Goal: Task Accomplishment & Management: Manage account settings

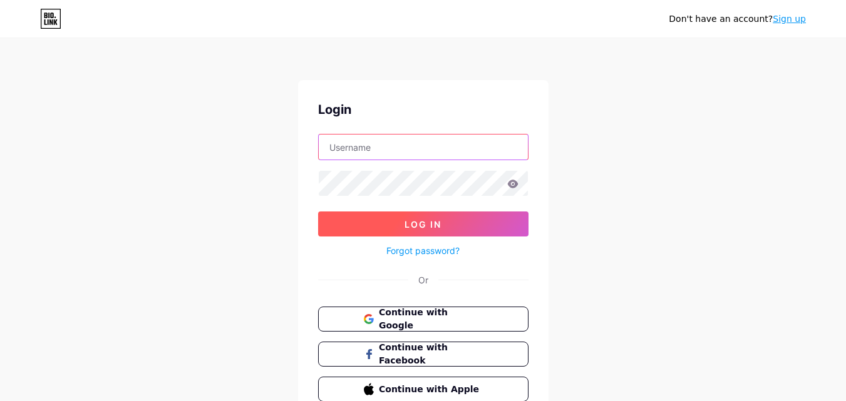
type input "[EMAIL_ADDRESS][DOMAIN_NAME]"
click at [416, 226] on span "Log In" at bounding box center [423, 224] width 37 height 11
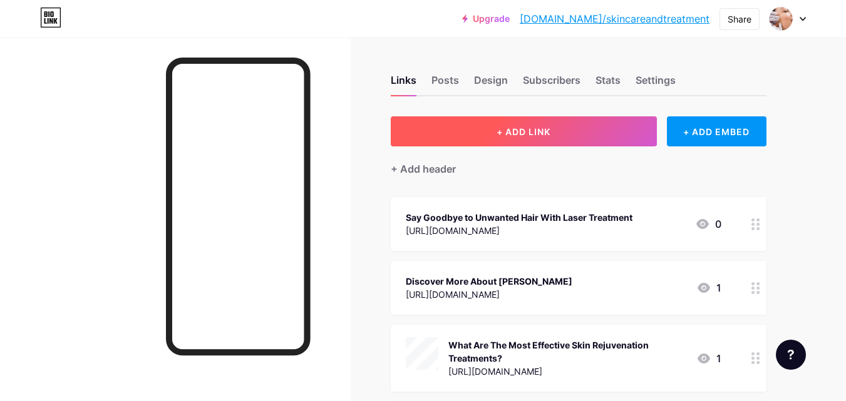
click at [485, 129] on button "+ ADD LINK" at bounding box center [524, 131] width 266 height 30
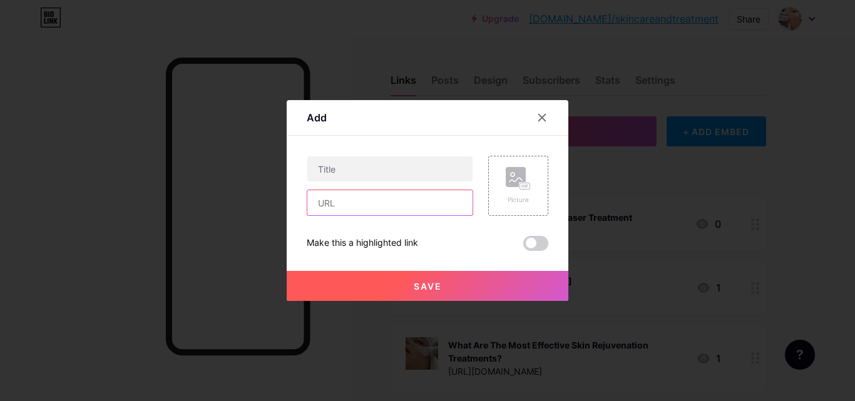
click at [394, 207] on input "text" at bounding box center [389, 202] width 165 height 25
paste input "[URL][DOMAIN_NAME]"
type input "[URL][DOMAIN_NAME]"
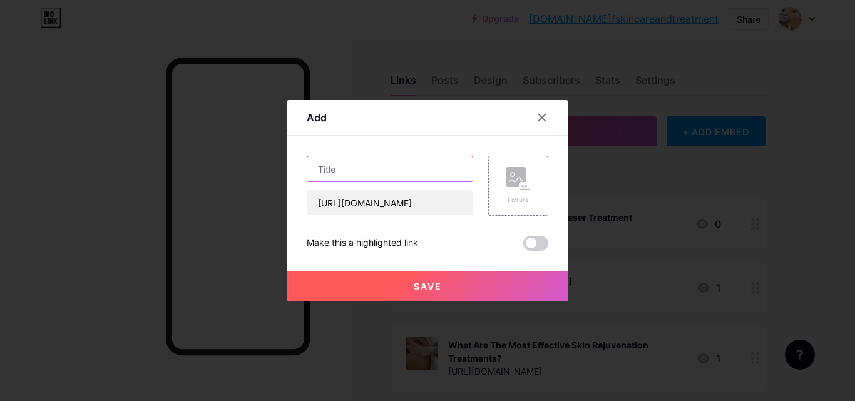
click at [373, 170] on input "text" at bounding box center [389, 169] width 165 height 25
paste input "Find Out More About [PERSON_NAME]"
type input "Find Out More About [PERSON_NAME]"
click at [389, 286] on button "Save" at bounding box center [428, 286] width 282 height 30
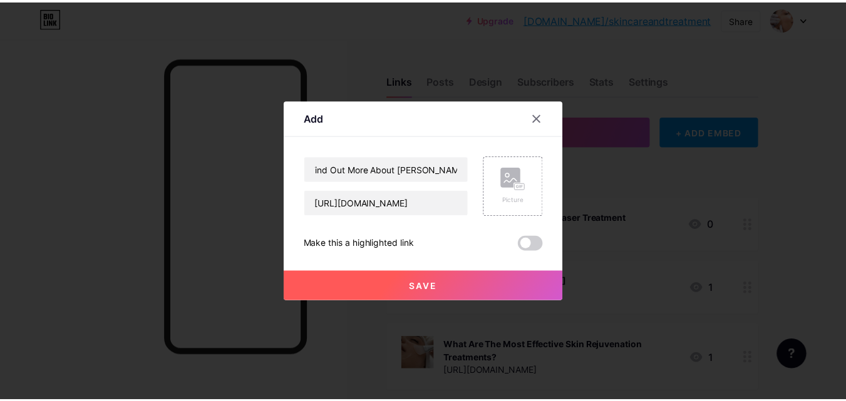
scroll to position [0, 0]
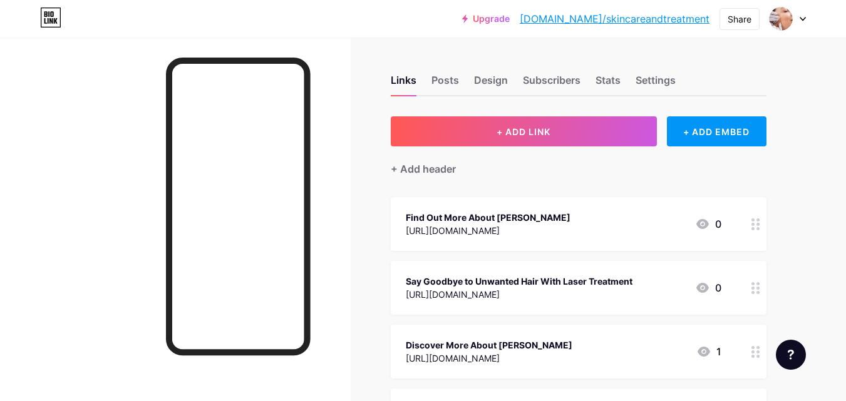
click at [587, 16] on link "[DOMAIN_NAME]/skincareandtreatment" at bounding box center [615, 18] width 190 height 15
click at [798, 13] on div at bounding box center [788, 19] width 36 height 23
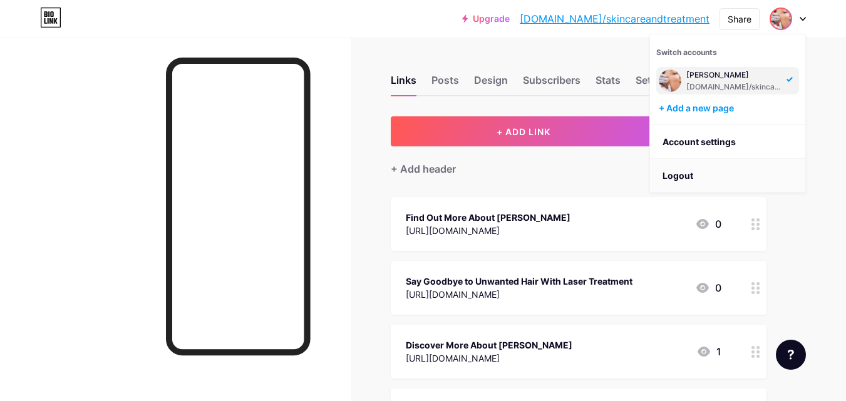
click at [686, 175] on li "Logout" at bounding box center [727, 176] width 155 height 34
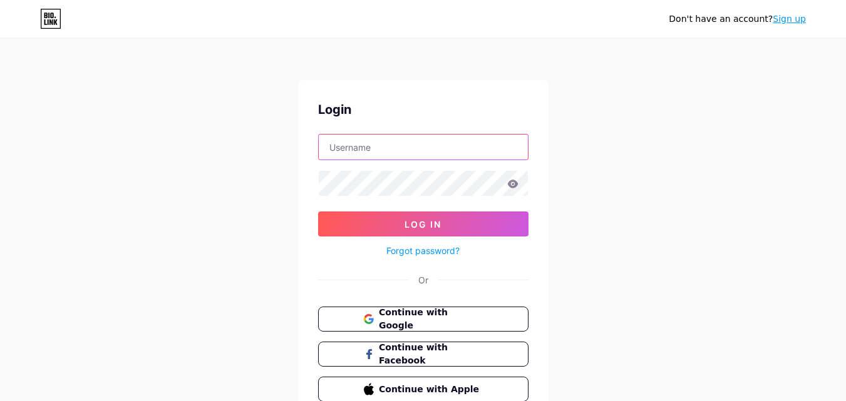
type input "[EMAIL_ADDRESS][DOMAIN_NAME]"
